Goal: Transaction & Acquisition: Purchase product/service

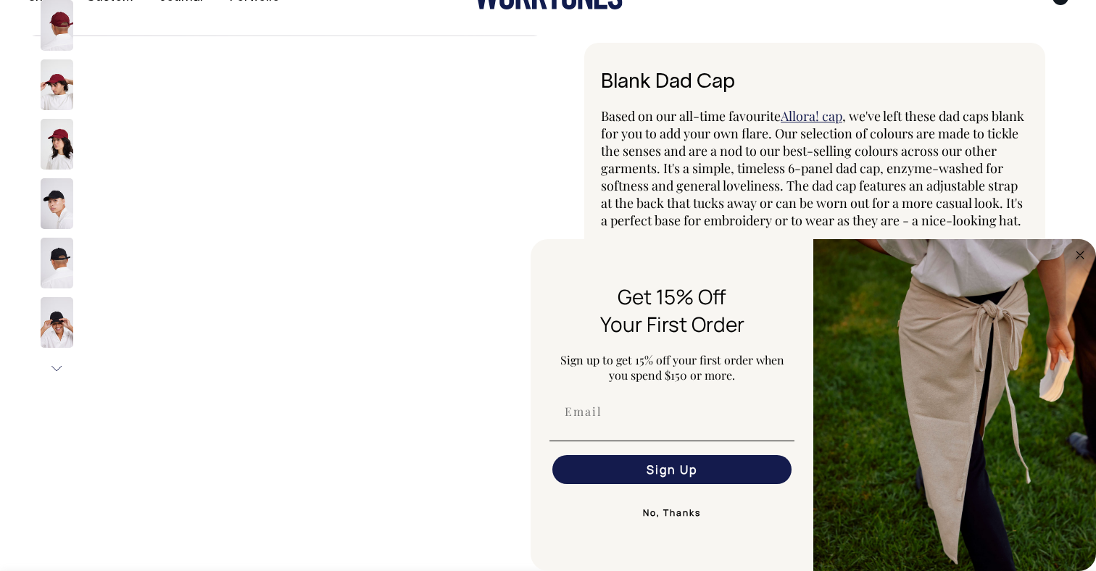
scroll to position [41, 0]
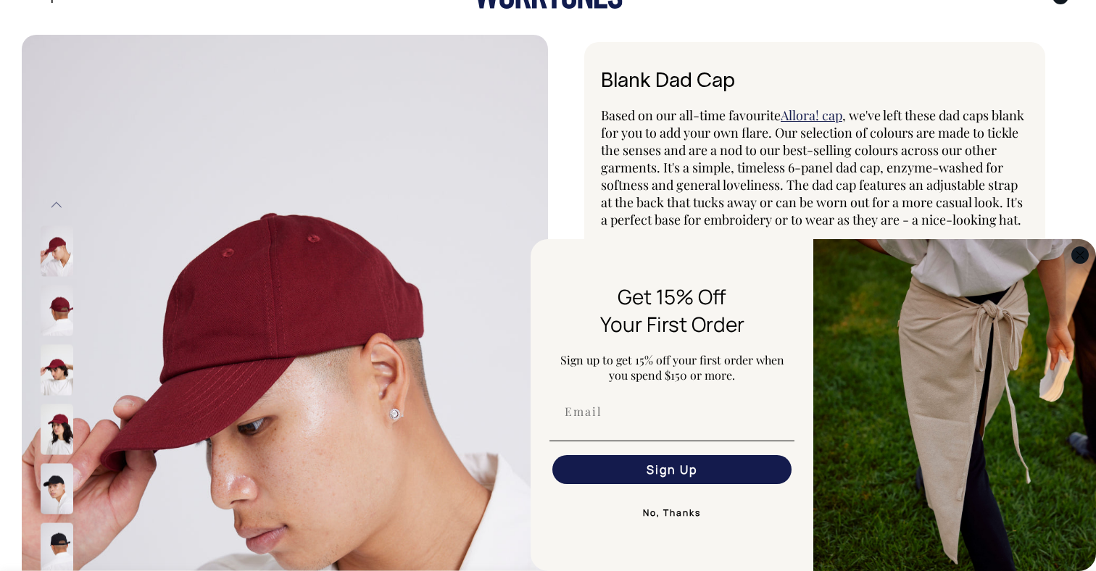
click at [1080, 257] on circle "Close dialog" at bounding box center [1080, 254] width 17 height 17
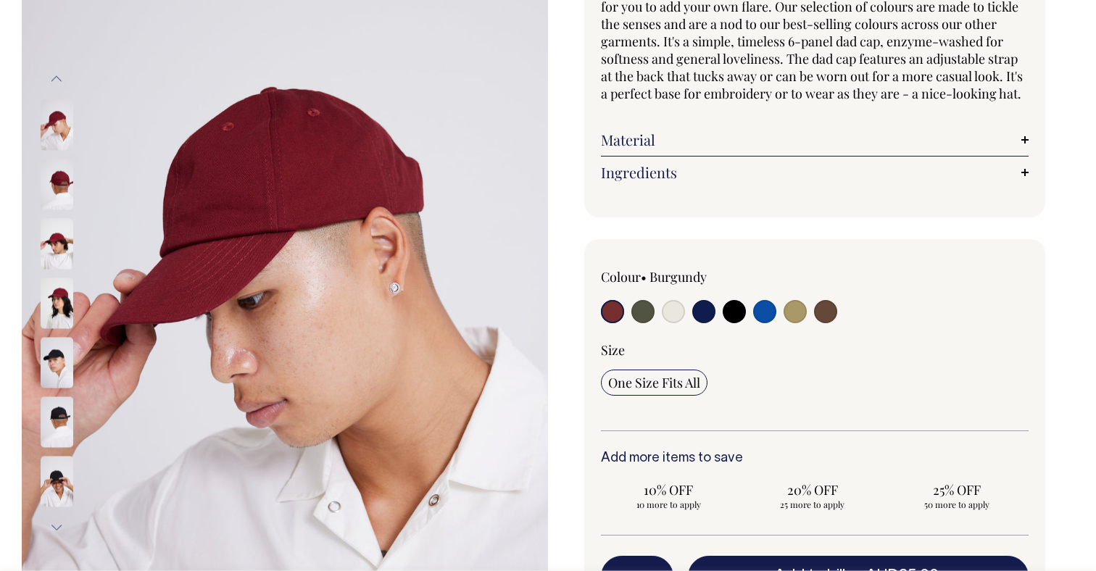
scroll to position [168, 0]
click at [736, 323] on input "radio" at bounding box center [734, 310] width 23 height 23
radio input "true"
select select "Black"
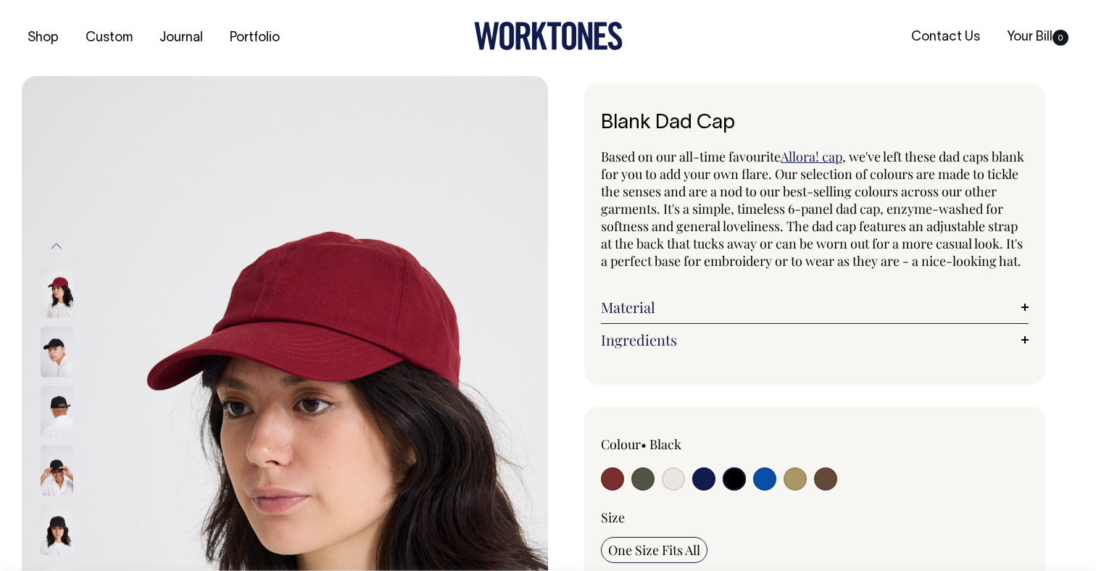
click at [734, 491] on input "radio" at bounding box center [734, 479] width 23 height 23
click at [732, 491] on input "radio" at bounding box center [734, 479] width 23 height 23
click at [65, 350] on img at bounding box center [57, 351] width 33 height 51
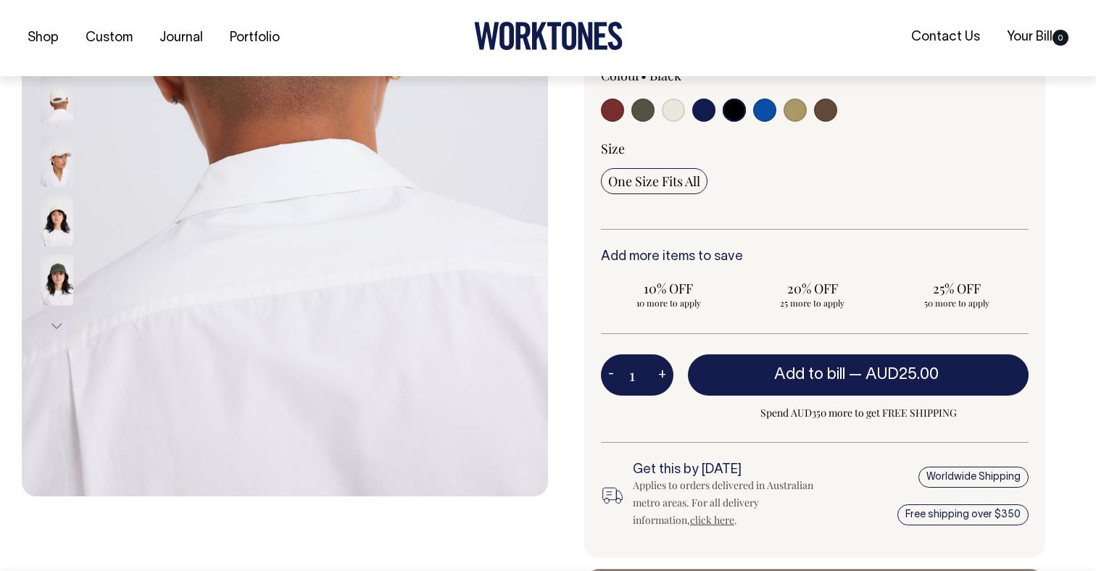
scroll to position [370, 0]
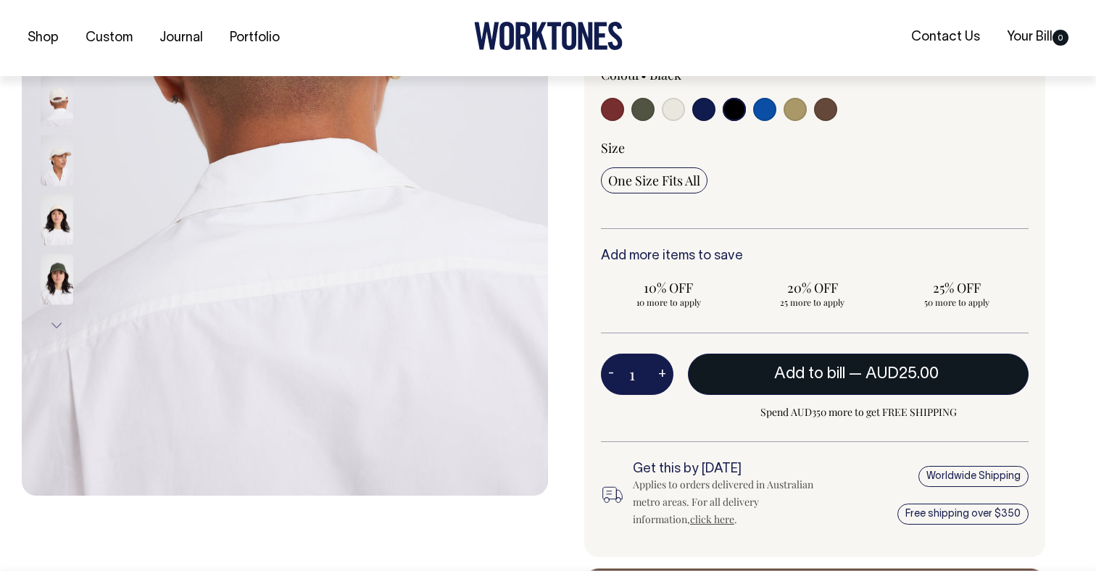
click at [743, 383] on button "Add to bill — AUD25.00" at bounding box center [858, 374] width 341 height 41
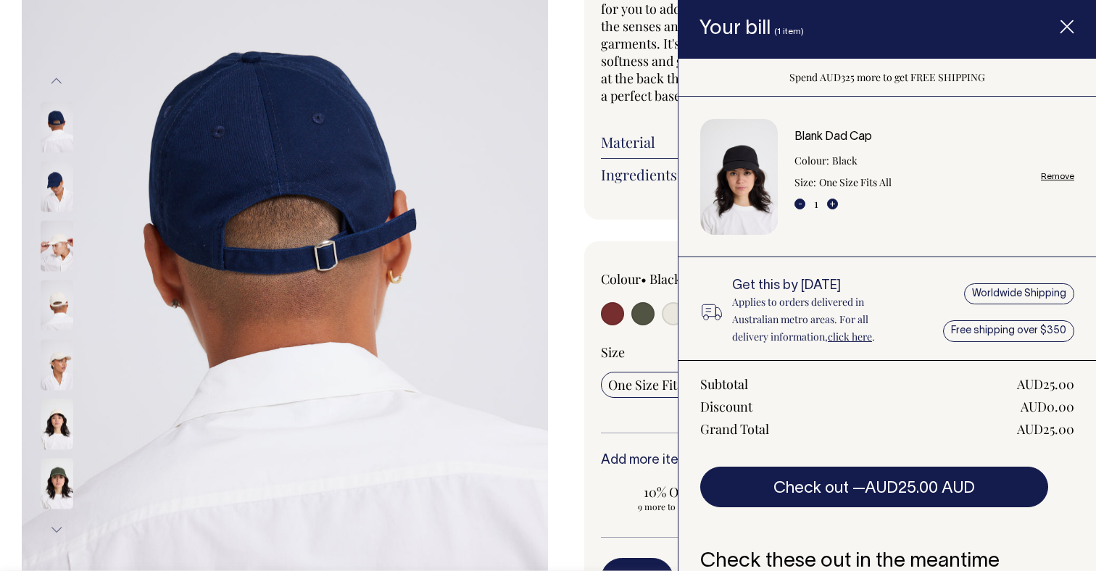
scroll to position [105, 0]
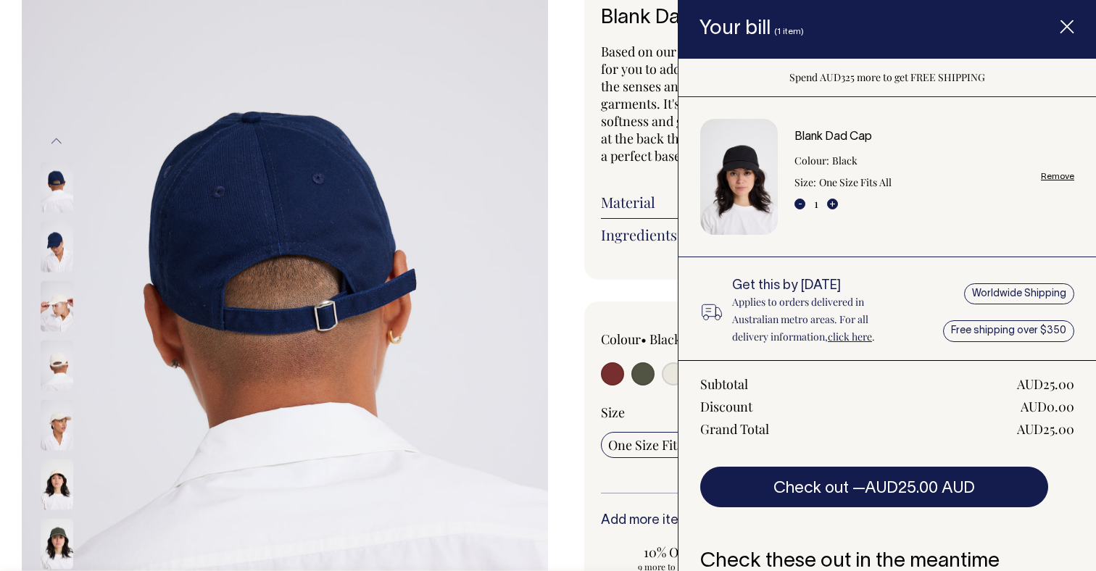
click at [587, 404] on div "Colour • Black" at bounding box center [814, 562] width 461 height 521
click at [1073, 22] on icon "Item added to your cart" at bounding box center [1067, 27] width 14 height 14
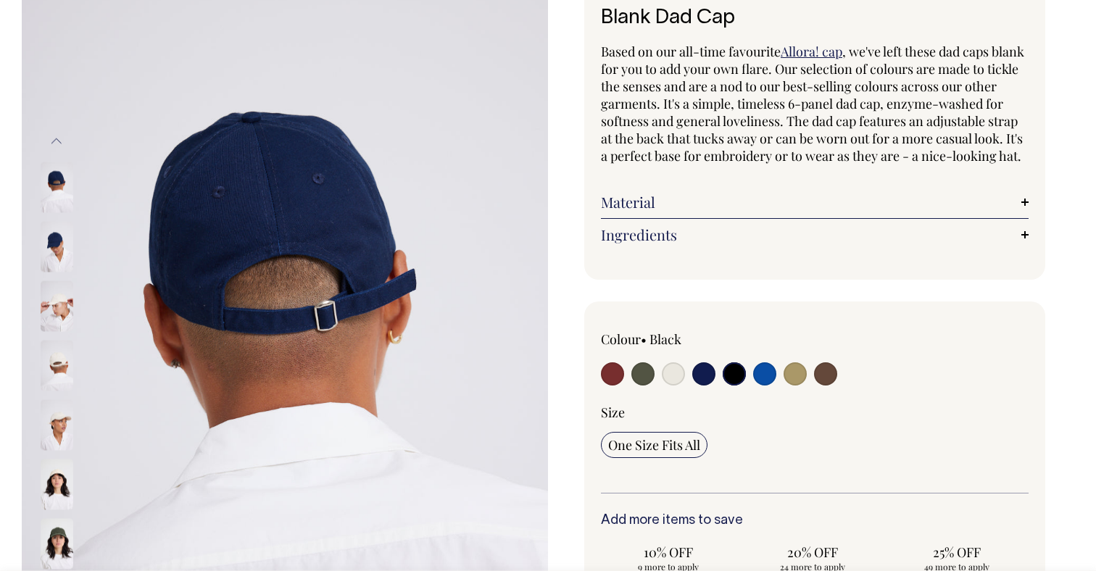
click at [642, 386] on input "radio" at bounding box center [642, 373] width 23 height 23
radio input "true"
select select "Olive"
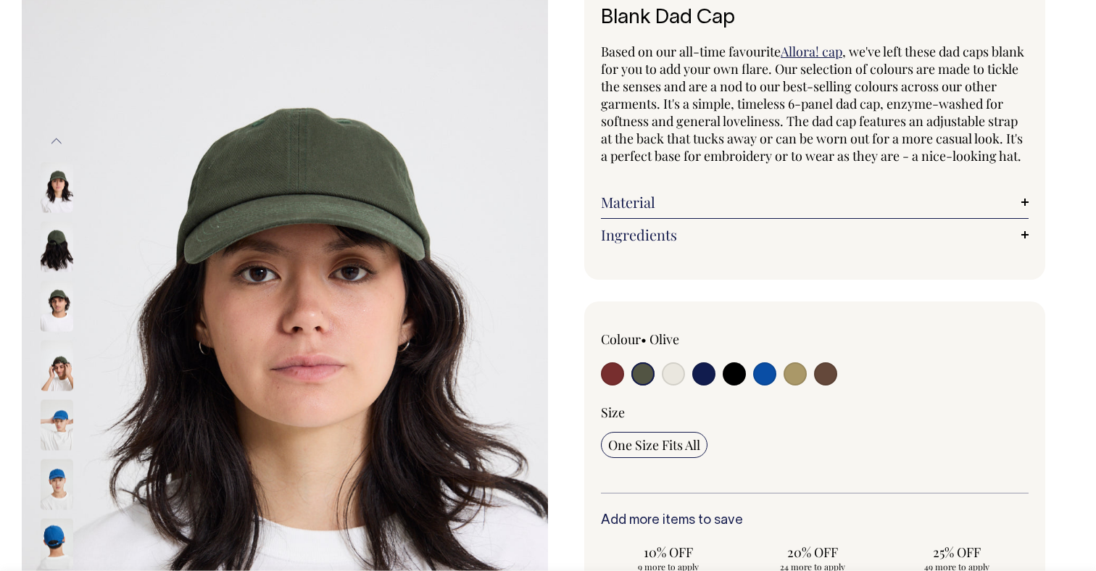
click at [615, 386] on input "radio" at bounding box center [612, 373] width 23 height 23
radio input "true"
select select "Burgundy"
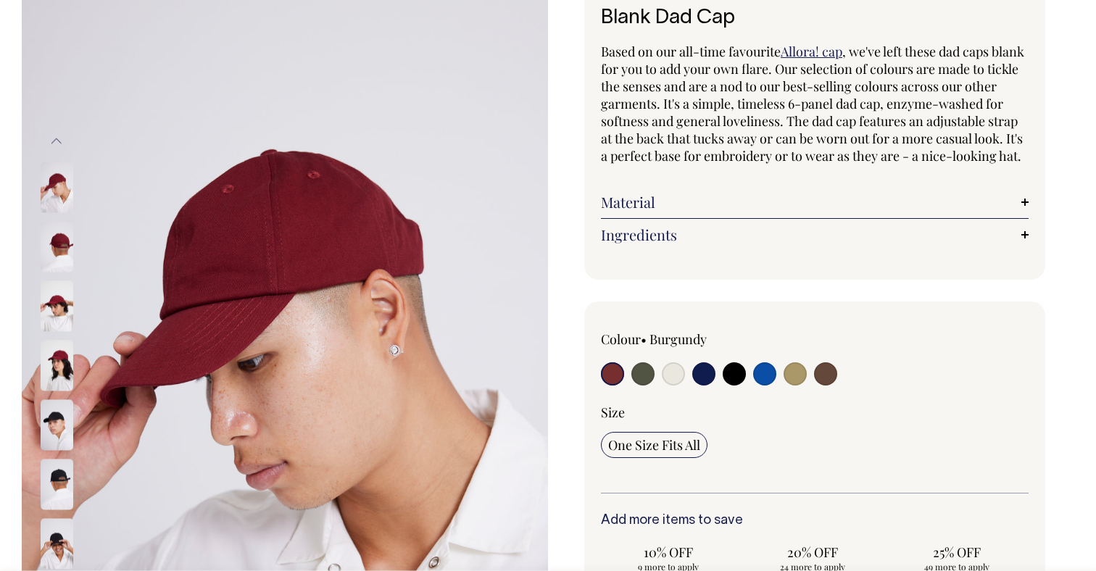
click at [642, 386] on input "radio" at bounding box center [642, 373] width 23 height 23
radio input "true"
select select "Olive"
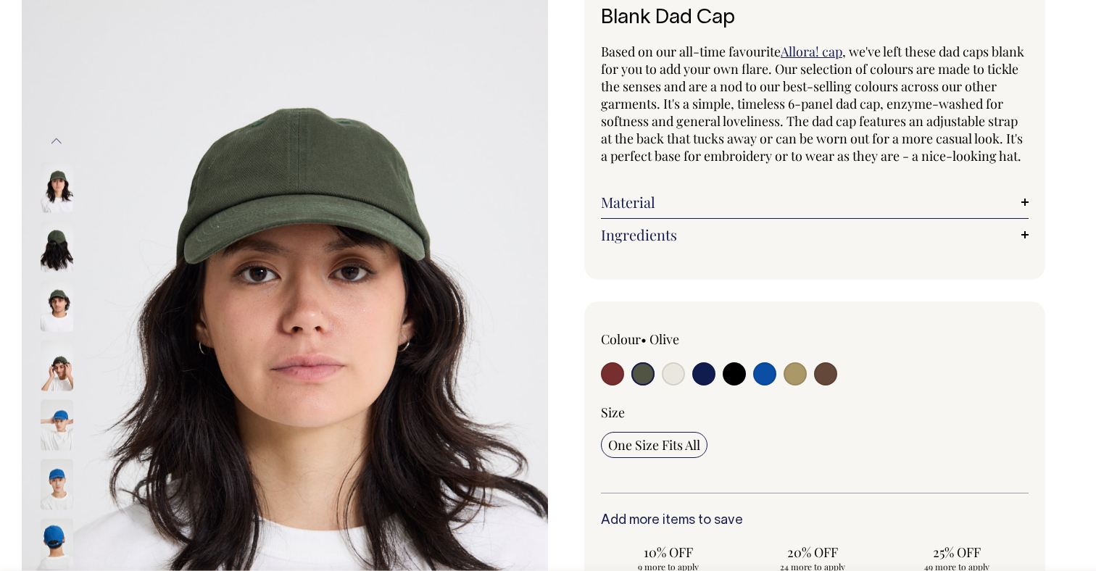
click at [672, 386] on input "radio" at bounding box center [673, 373] width 23 height 23
radio input "true"
select select "Natural"
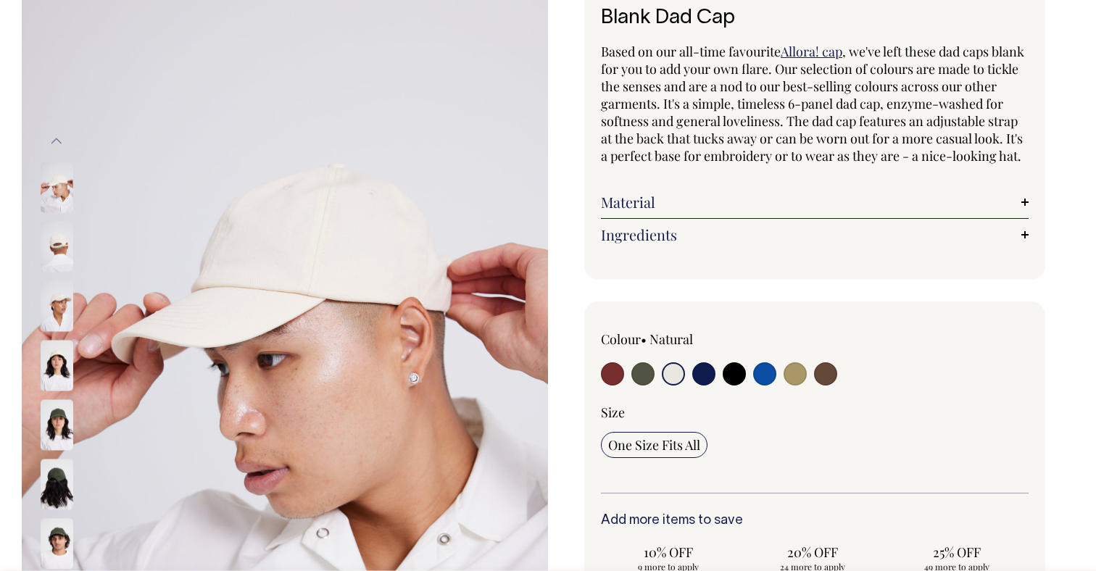
click at [704, 386] on input "radio" at bounding box center [703, 373] width 23 height 23
radio input "true"
select select "Dark Navy"
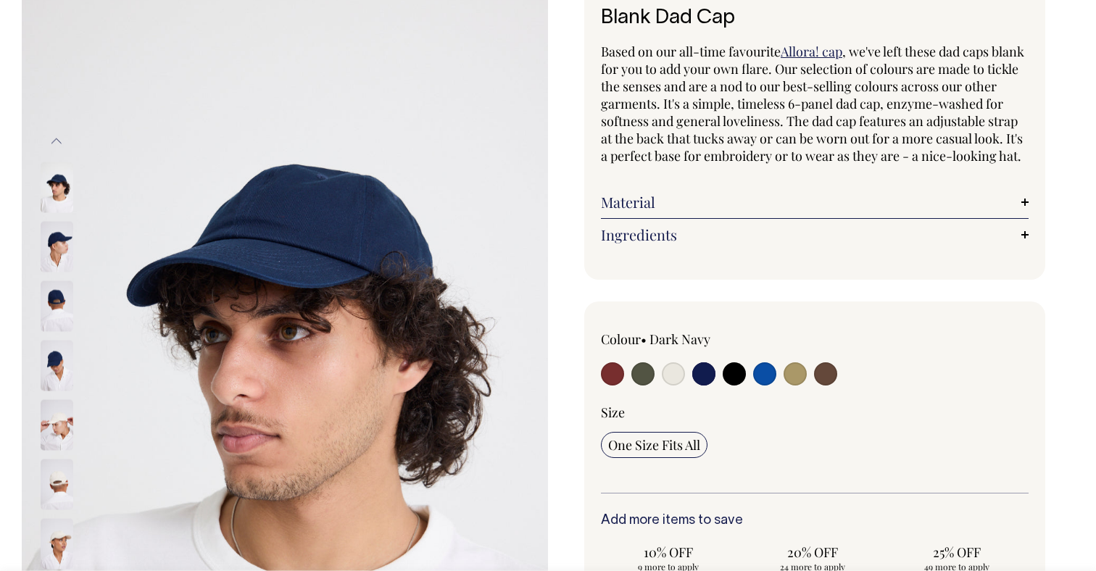
click at [738, 386] on input "radio" at bounding box center [734, 373] width 23 height 23
radio input "true"
select select "Black"
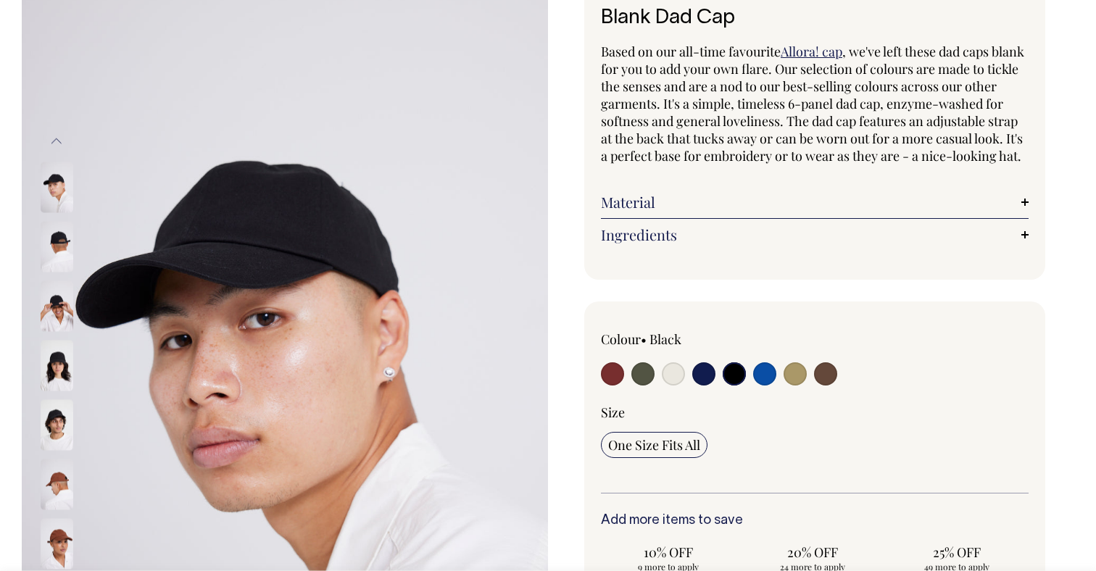
click at [766, 386] on input "radio" at bounding box center [764, 373] width 23 height 23
radio input "true"
select select "Worker Blue"
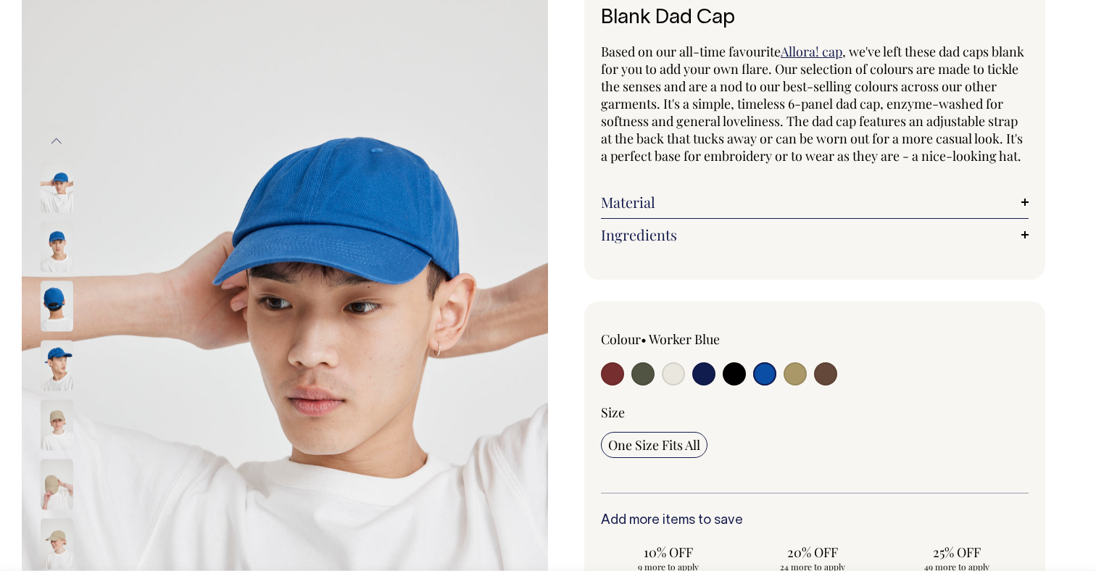
click at [794, 386] on input "radio" at bounding box center [795, 373] width 23 height 23
radio input "true"
select select "Washed Khaki"
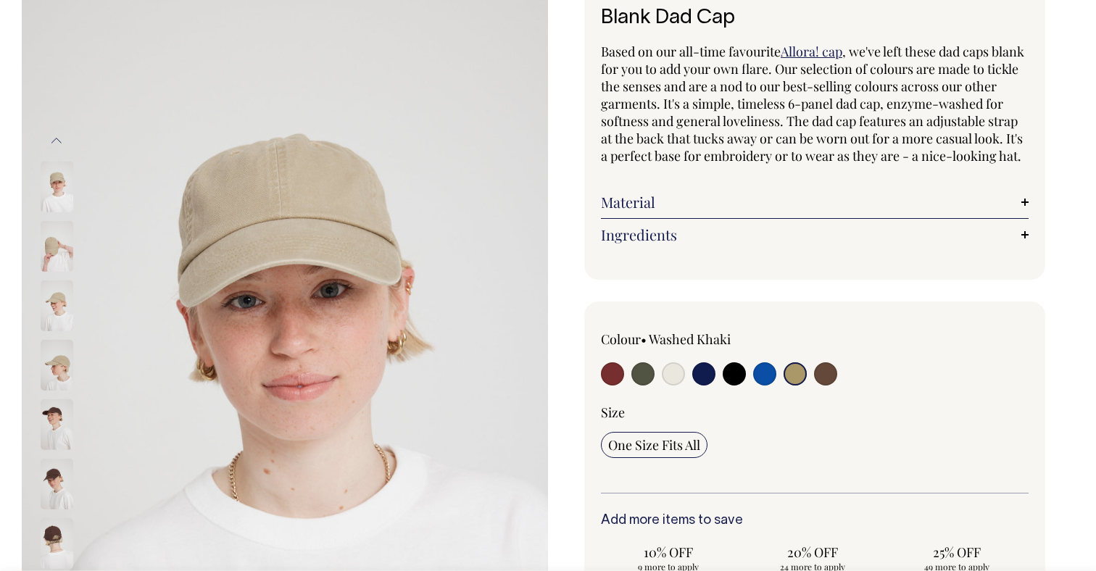
click at [824, 386] on input "radio" at bounding box center [825, 373] width 23 height 23
radio input "true"
select select "Espresso"
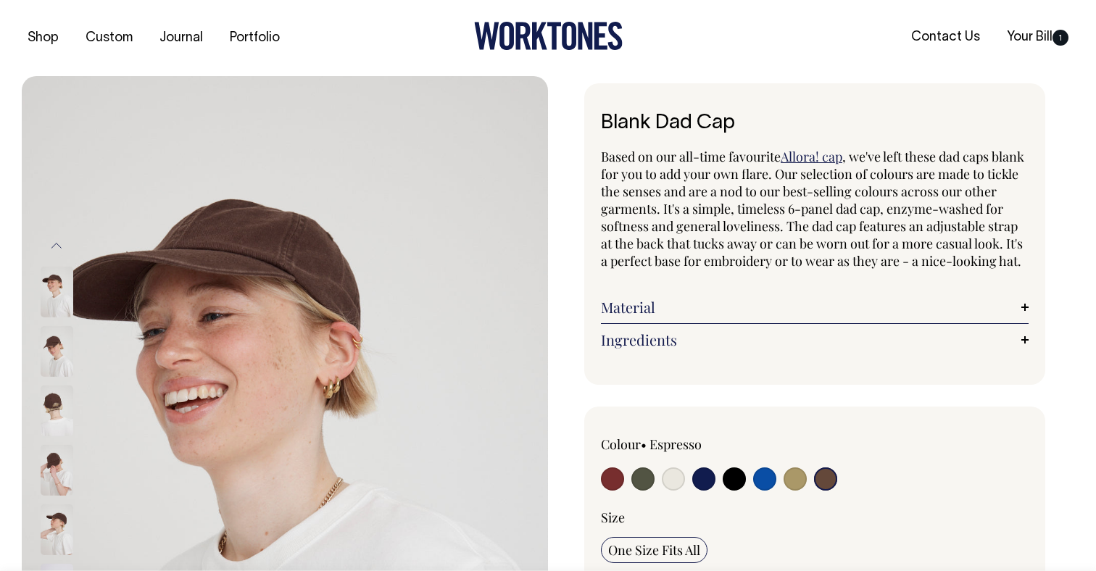
click at [648, 488] on input "radio" at bounding box center [642, 479] width 23 height 23
radio input "true"
select select "Olive"
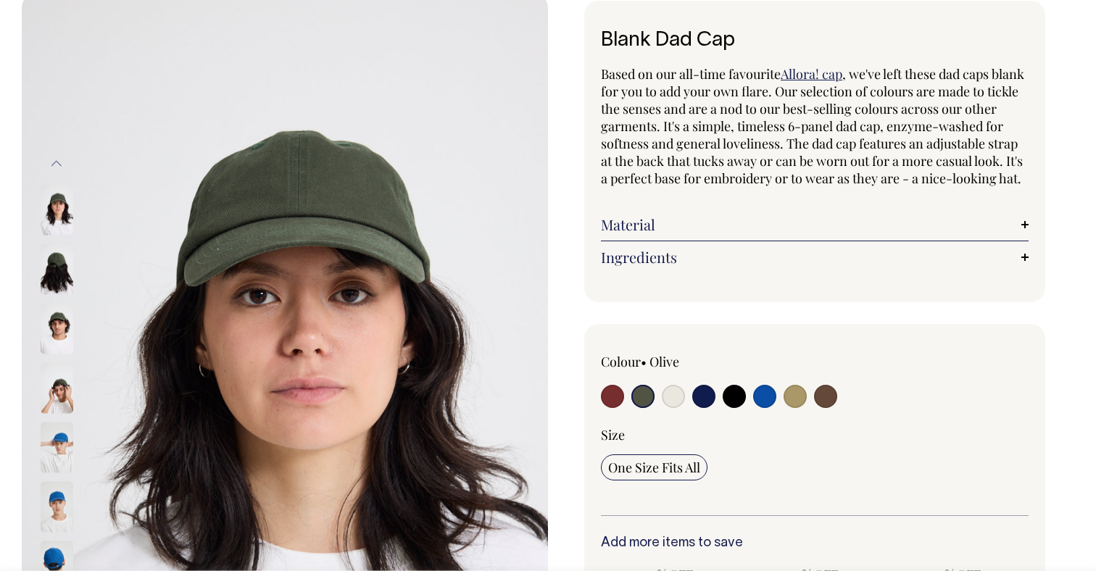
scroll to position [83, 0]
click at [59, 331] on img at bounding box center [57, 327] width 33 height 51
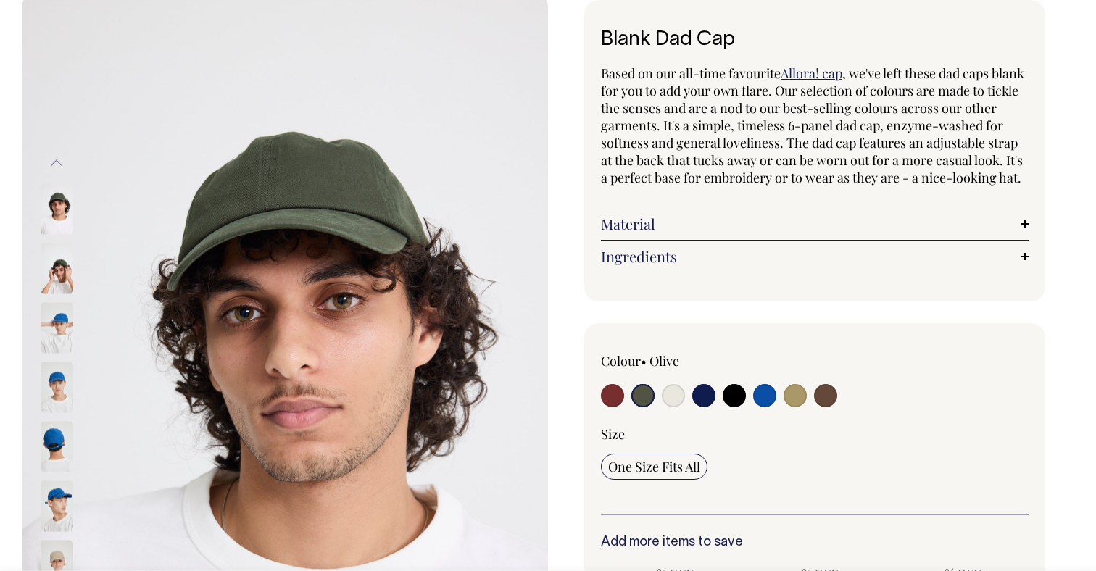
click at [61, 263] on img at bounding box center [57, 268] width 33 height 51
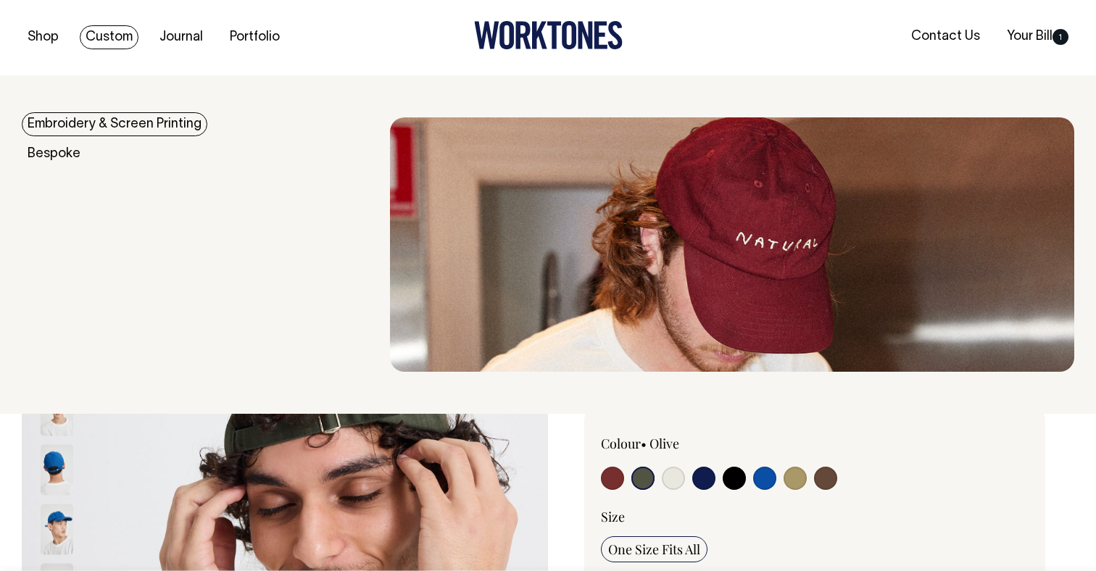
scroll to position [0, 0]
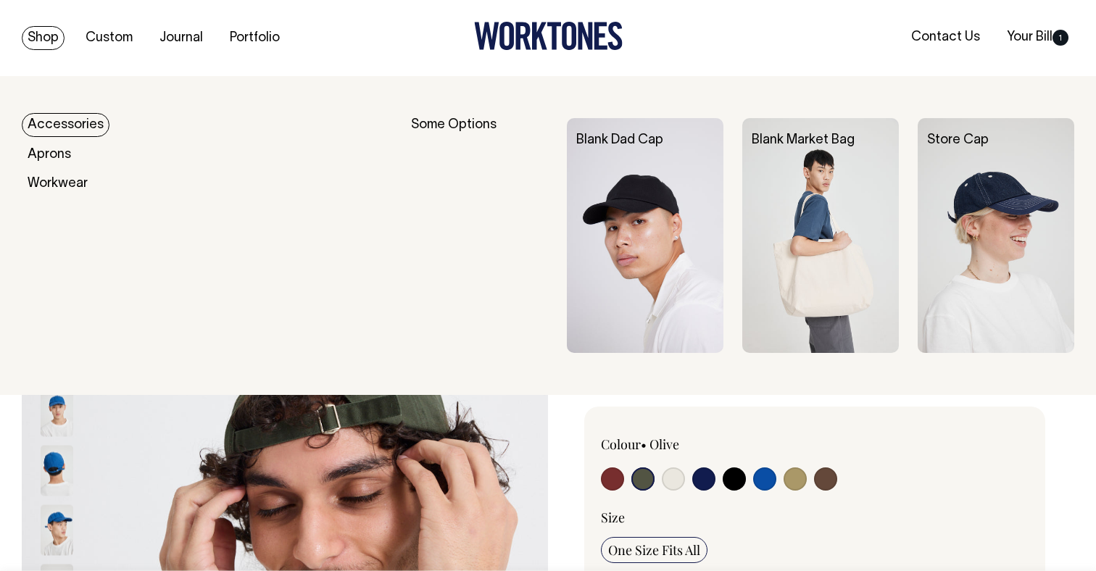
click at [444, 123] on div "Some Options" at bounding box center [479, 235] width 137 height 235
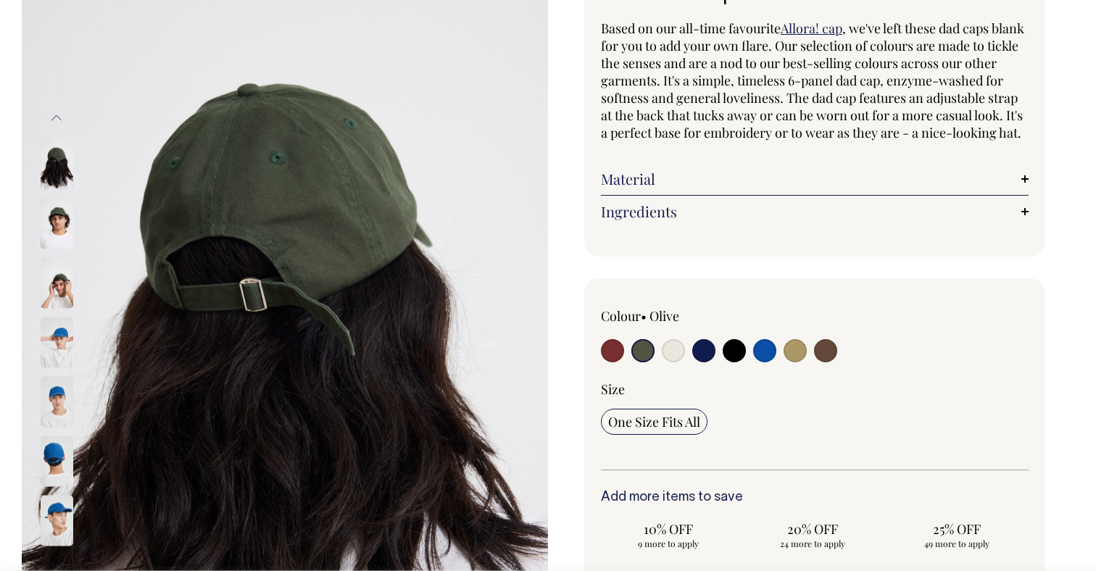
scroll to position [129, 0]
click at [644, 362] on input "radio" at bounding box center [642, 350] width 23 height 23
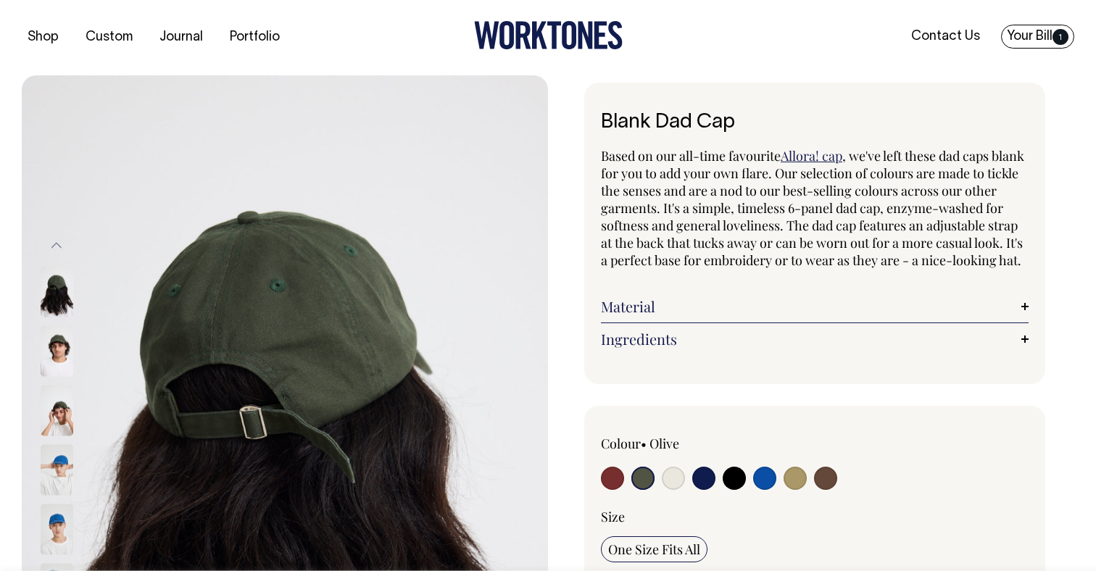
scroll to position [0, 0]
click at [1009, 34] on link "Your Bill 1" at bounding box center [1037, 37] width 73 height 24
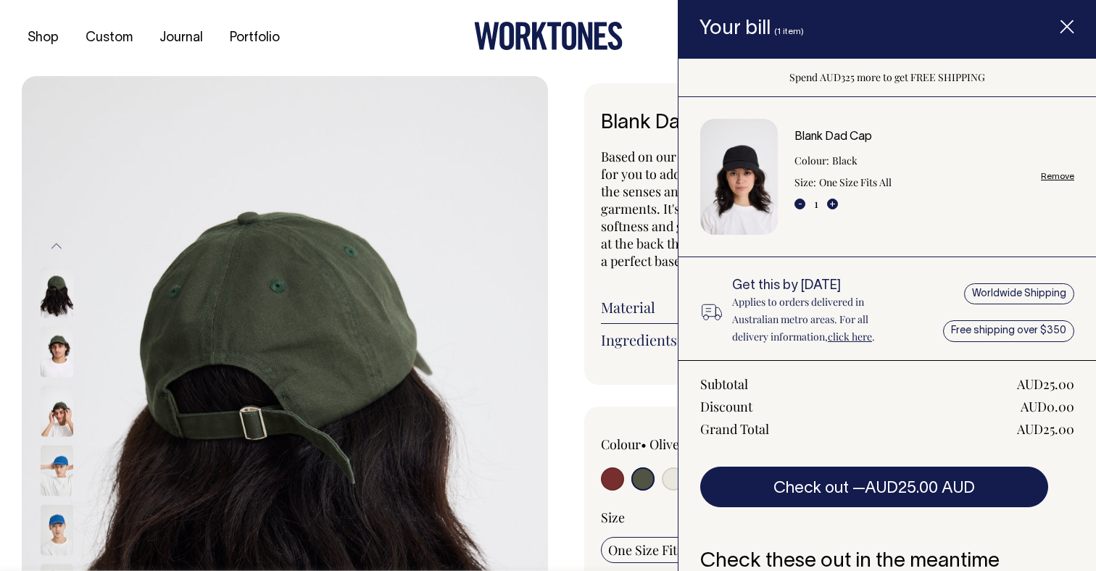
click at [580, 197] on div "Blank Dad Cap Based on our all-time favourite Allora! cap , we've left these da…" at bounding box center [811, 563] width 526 height 961
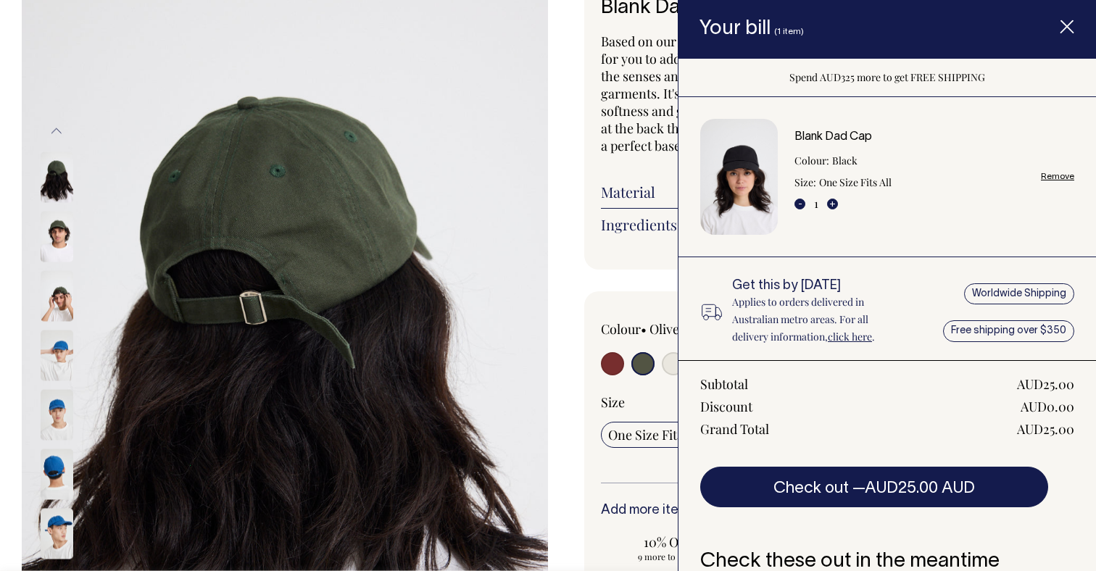
click at [1071, 25] on icon "Item added to your cart" at bounding box center [1067, 27] width 14 height 14
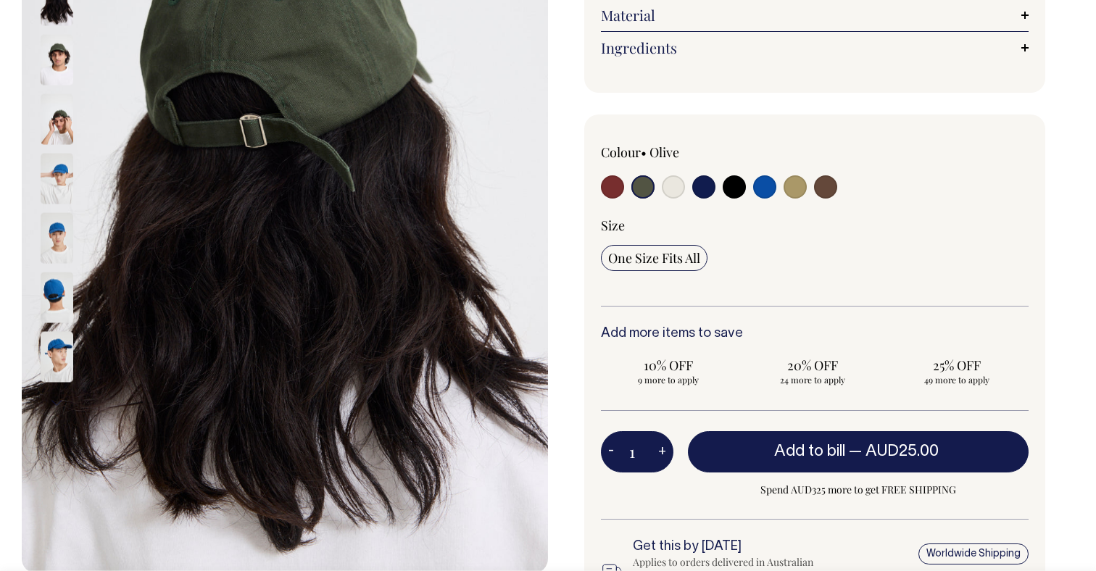
scroll to position [293, 0]
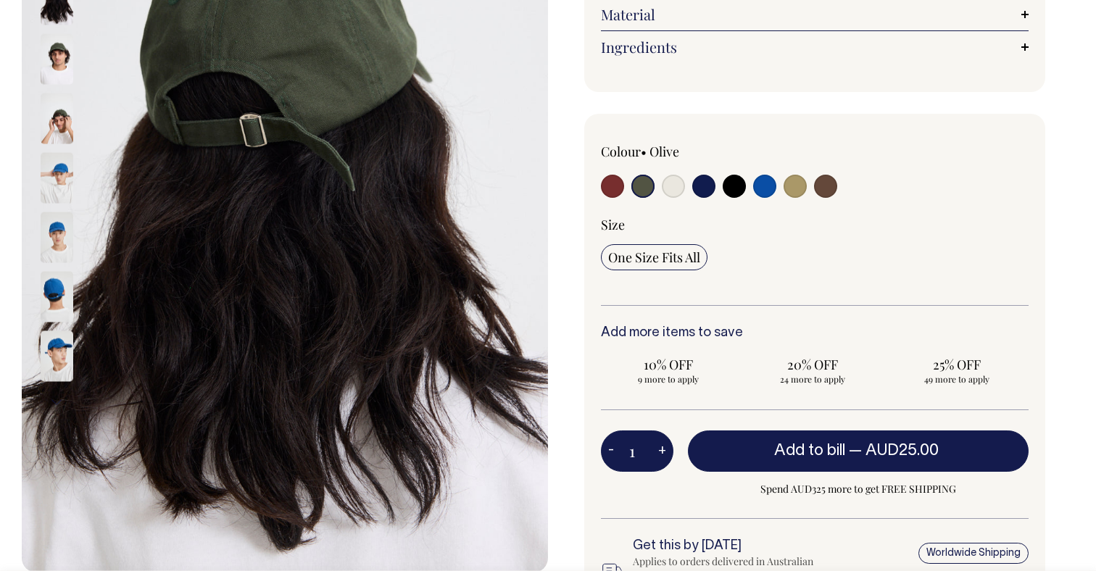
click at [667, 198] on input "radio" at bounding box center [673, 186] width 23 height 23
radio input "true"
select select "Natural"
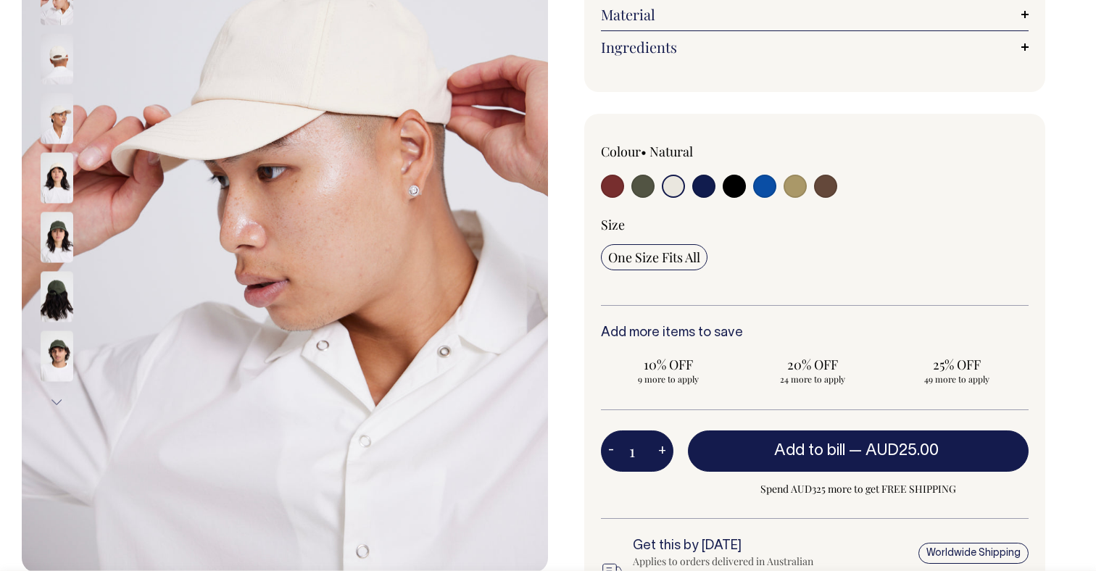
click at [794, 198] on input "radio" at bounding box center [795, 186] width 23 height 23
radio input "true"
select select "Washed Khaki"
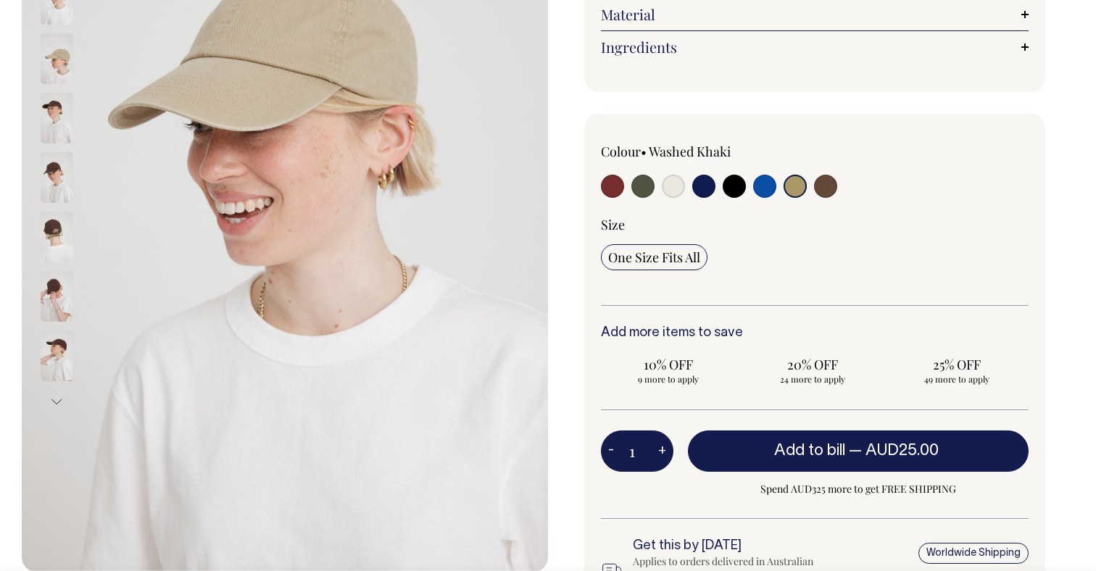
click at [677, 194] on input "radio" at bounding box center [673, 186] width 23 height 23
radio input "true"
select select "Natural"
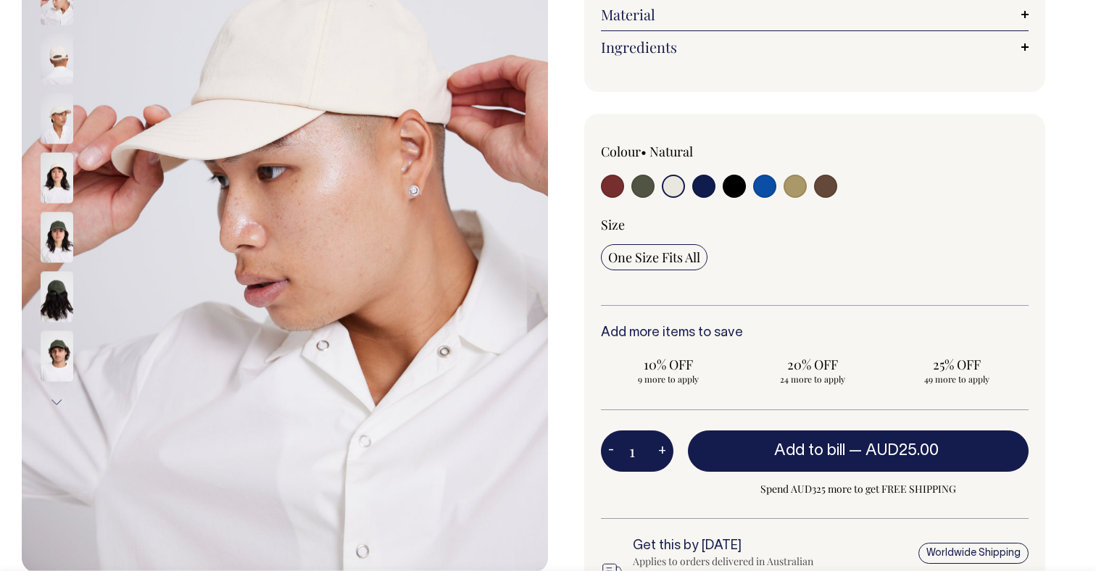
click at [62, 115] on img at bounding box center [57, 118] width 33 height 51
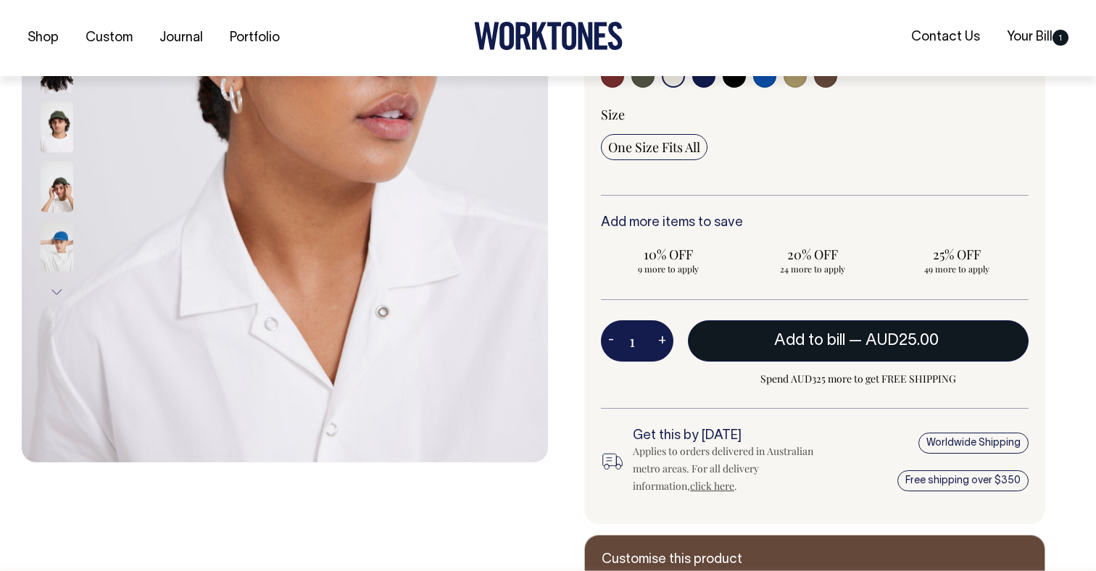
click at [818, 348] on span "Add to bill" at bounding box center [809, 340] width 71 height 14
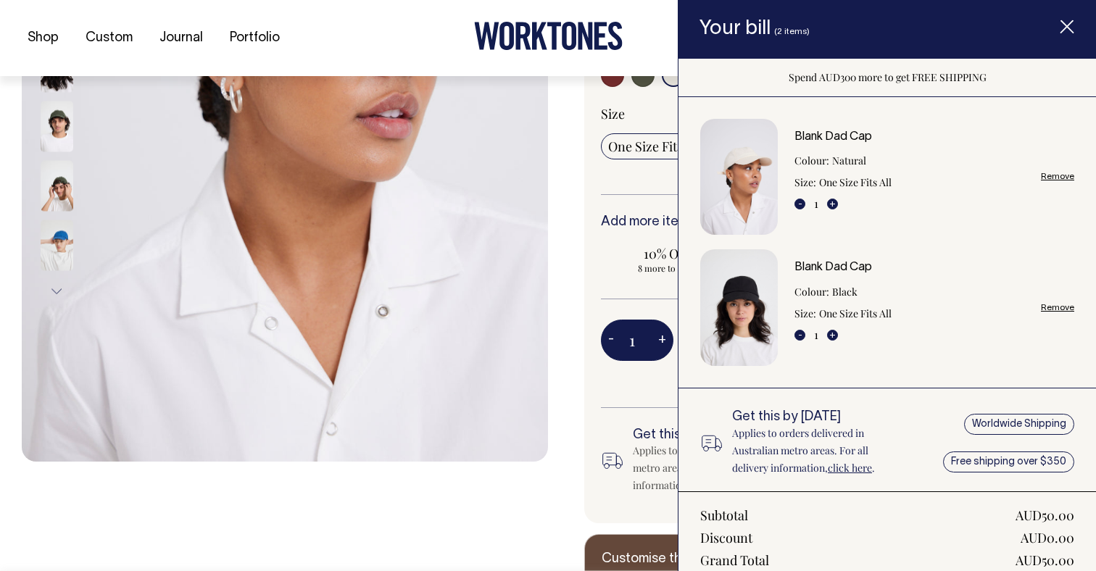
click at [1066, 29] on icon "Item added to your cart" at bounding box center [1067, 27] width 14 height 14
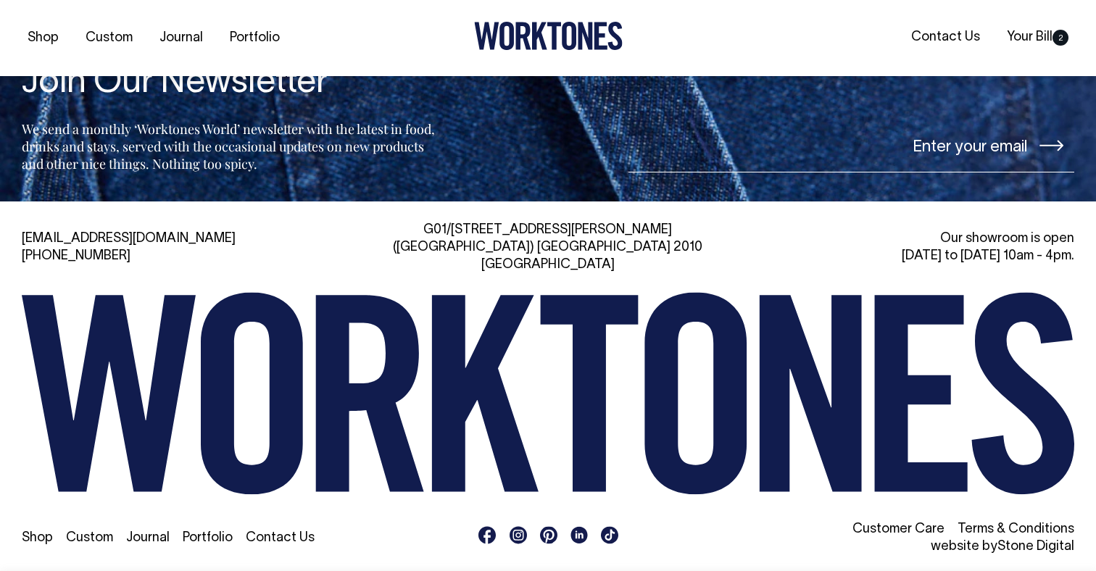
scroll to position [2367, 0]
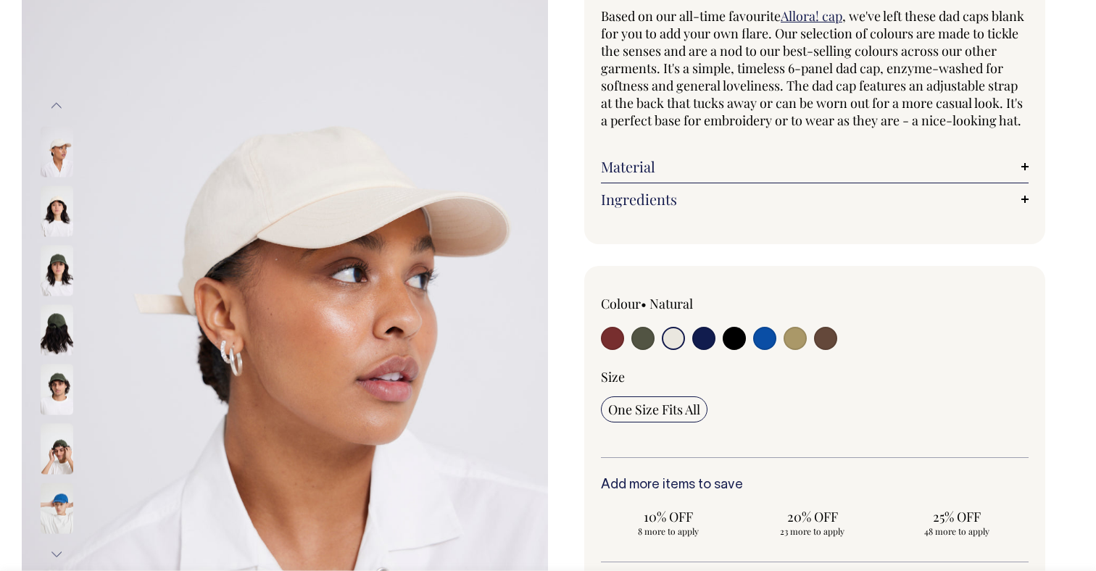
click at [763, 350] on input "radio" at bounding box center [764, 338] width 23 height 23
radio input "true"
select select "Worker Blue"
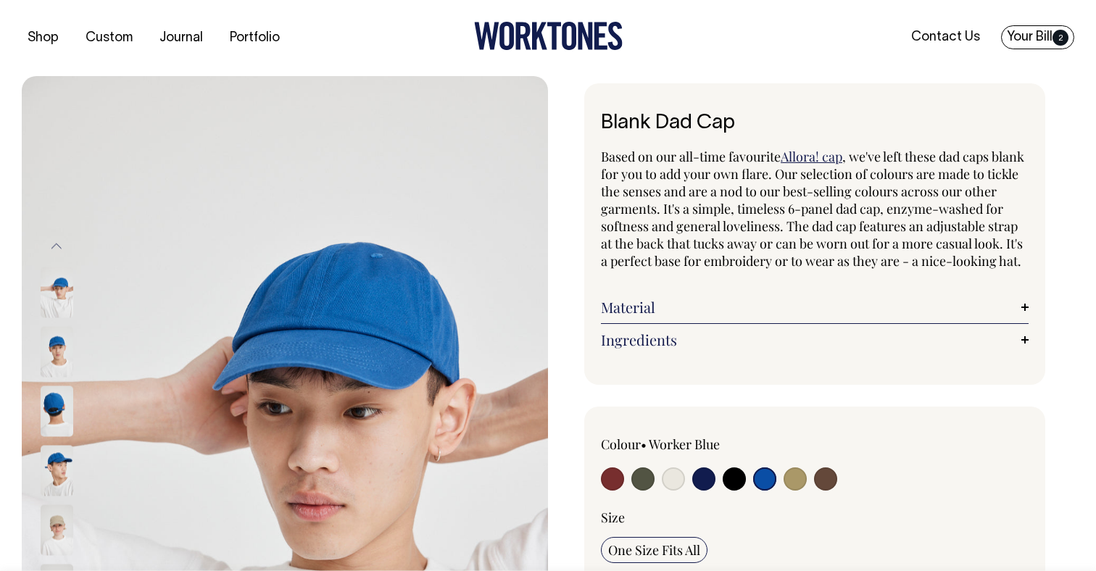
click at [1014, 37] on link "Your Bill 2" at bounding box center [1037, 37] width 73 height 24
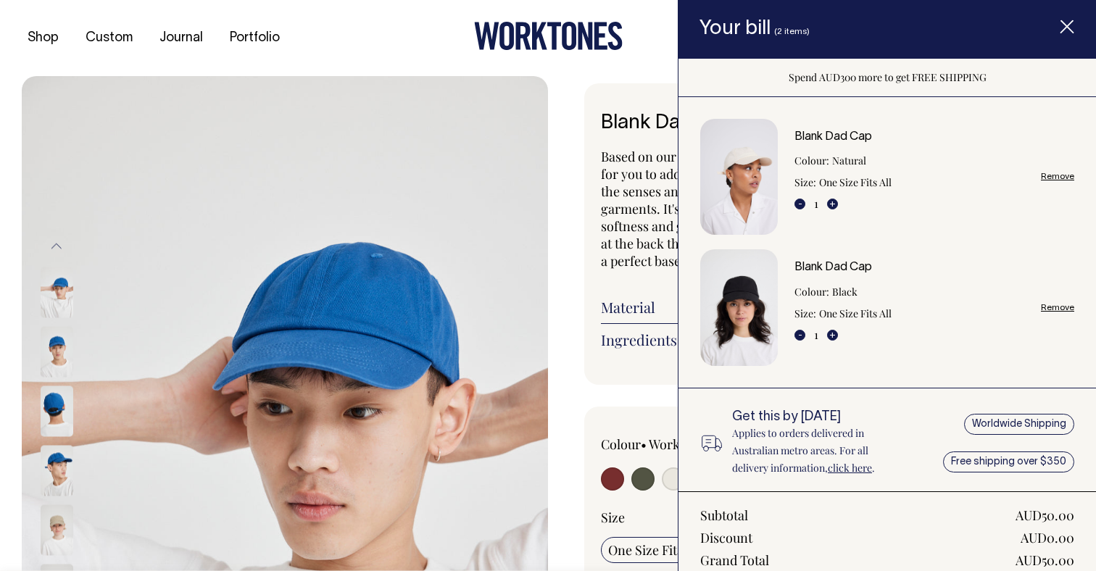
click at [852, 465] on link "click here" at bounding box center [850, 468] width 44 height 14
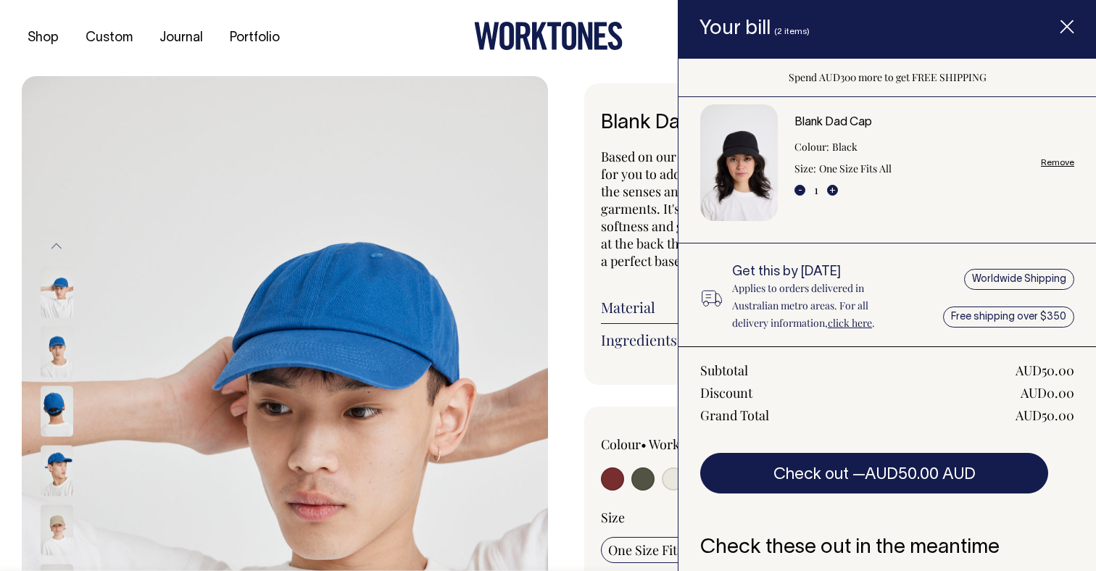
scroll to position [164, 0]
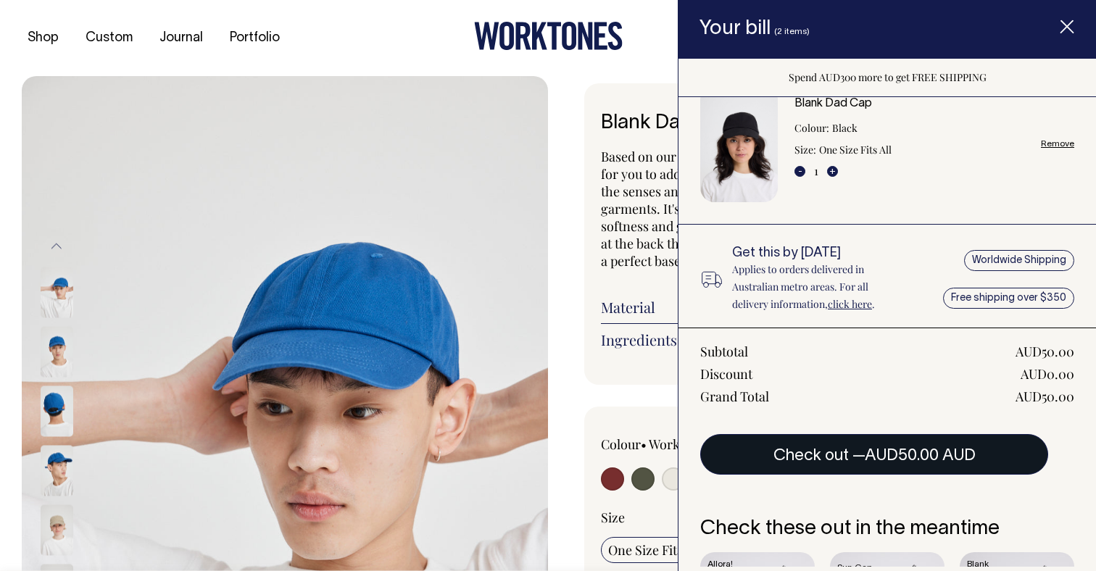
click at [858, 454] on button "Check out — AUD50.00 AUD" at bounding box center [874, 454] width 348 height 41
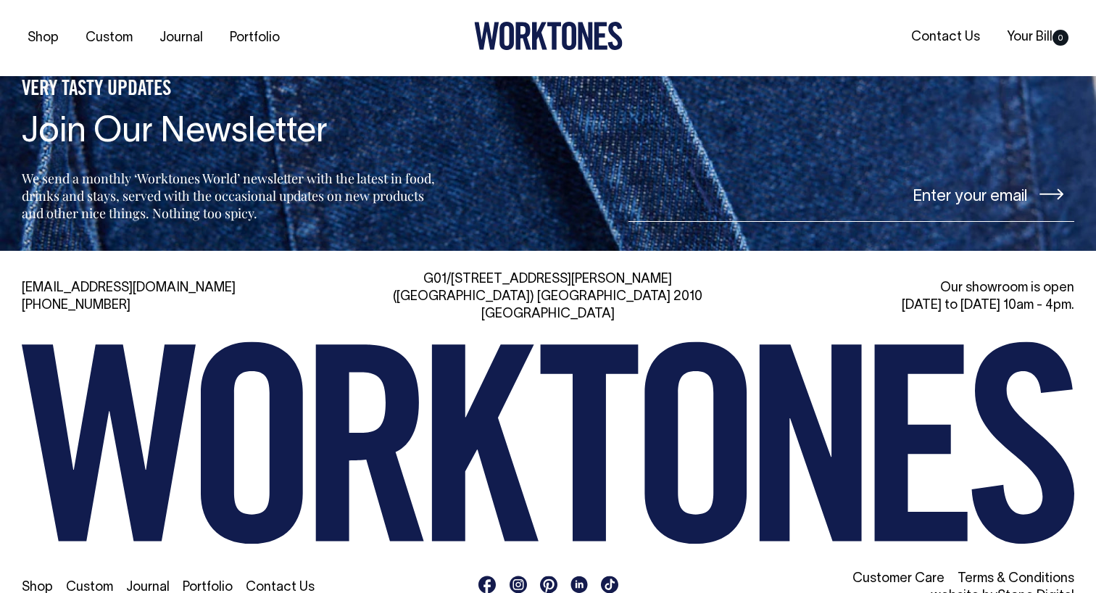
scroll to position [3248, 0]
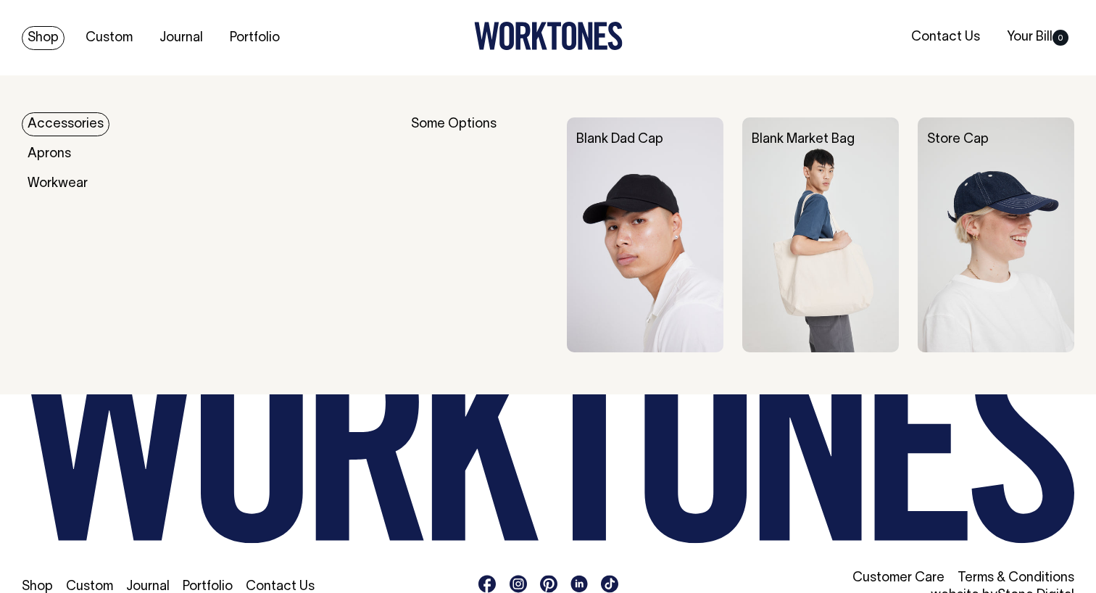
click at [964, 174] on img at bounding box center [996, 234] width 157 height 235
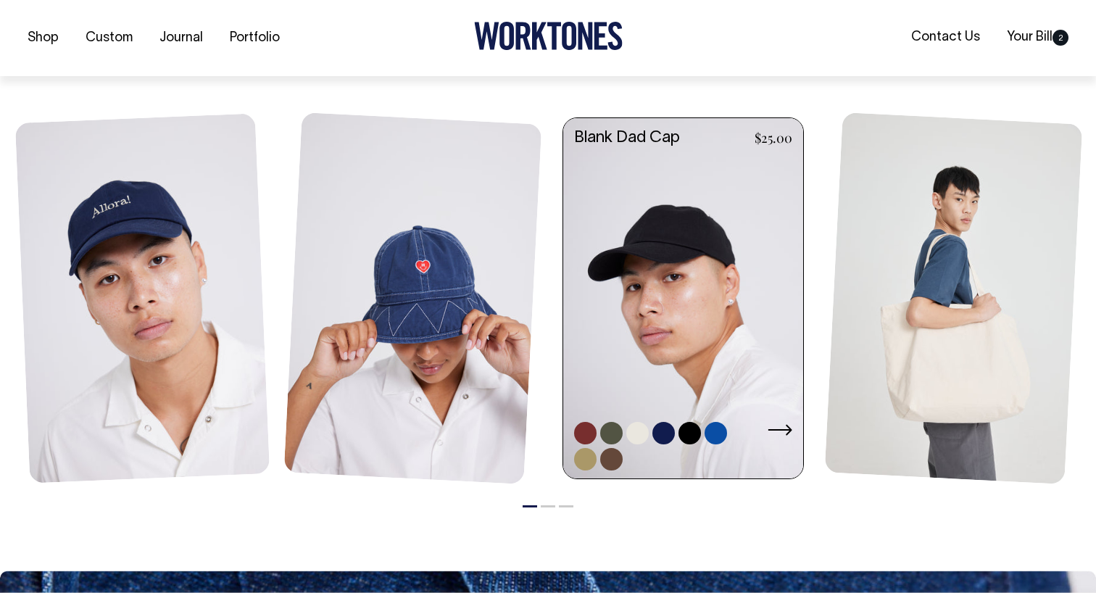
scroll to position [1015, 0]
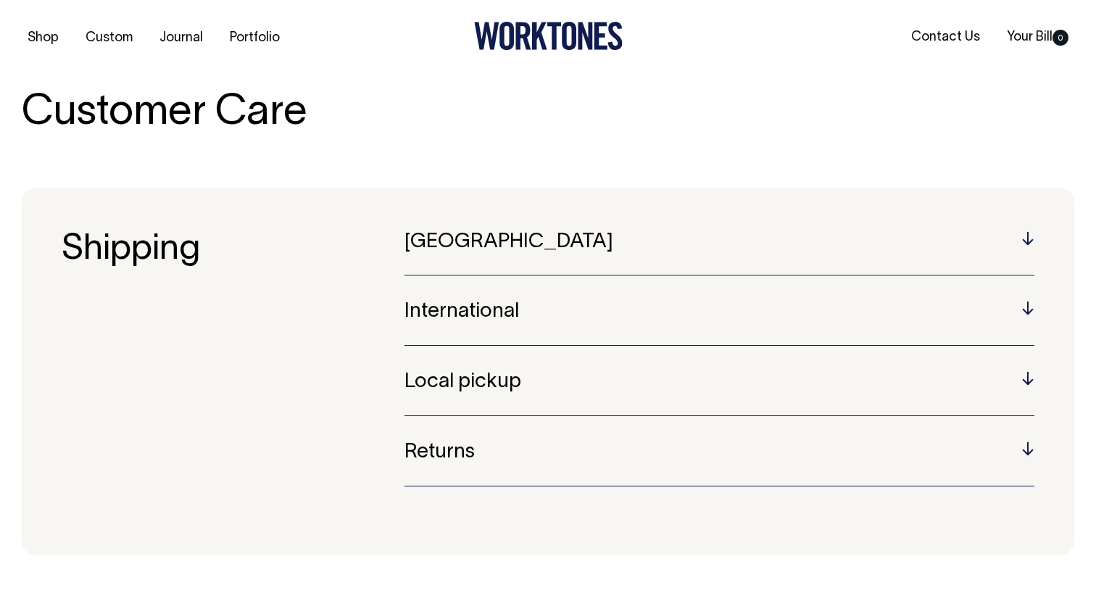
click at [554, 254] on div "[GEOGRAPHIC_DATA] Australian orders are sent using Australia Post or Star Track…" at bounding box center [719, 253] width 630 height 45
click at [1032, 237] on h5 "[GEOGRAPHIC_DATA]" at bounding box center [719, 242] width 630 height 22
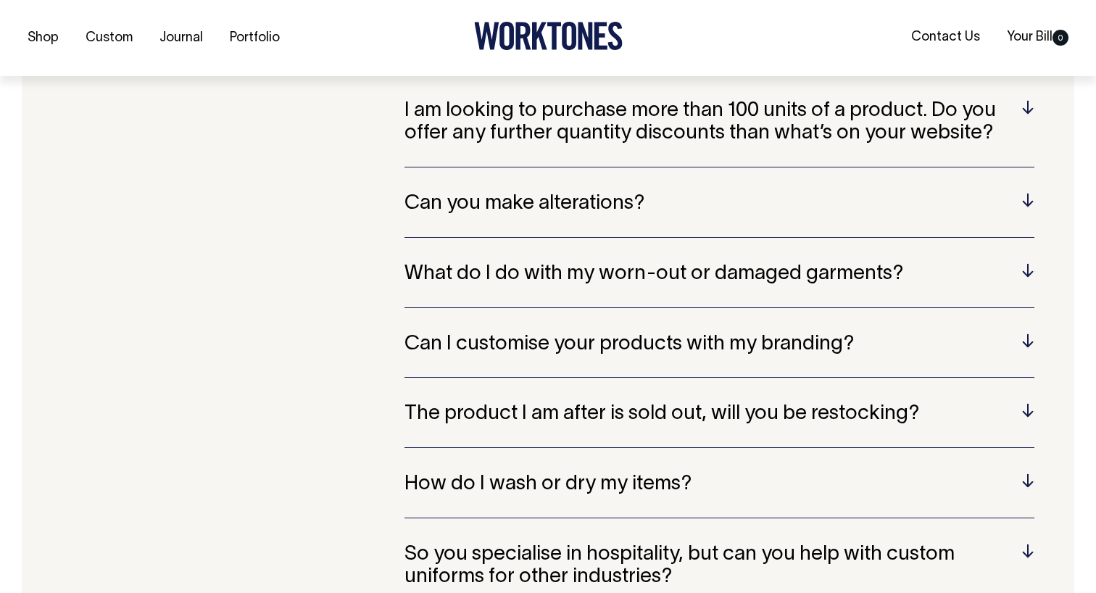
scroll to position [852, 0]
